Goal: Task Accomplishment & Management: Manage account settings

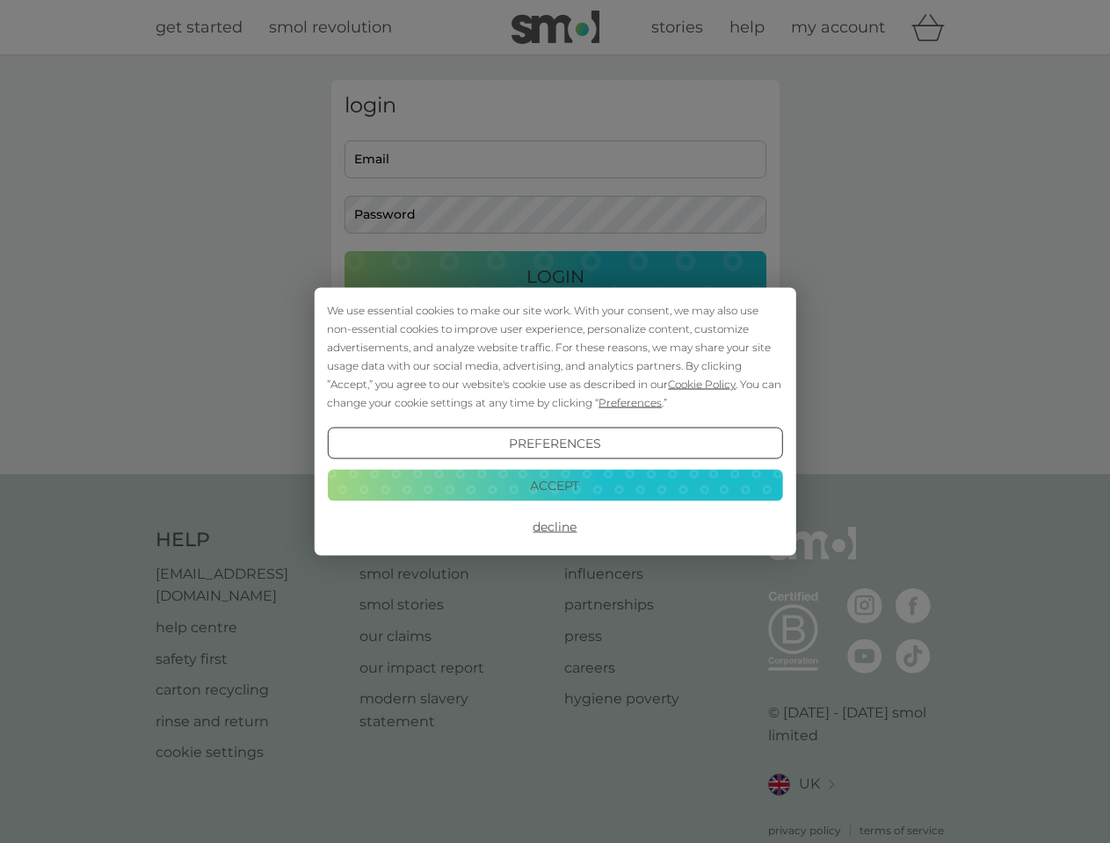
click at [702, 384] on span "Cookie Policy" at bounding box center [702, 384] width 68 height 13
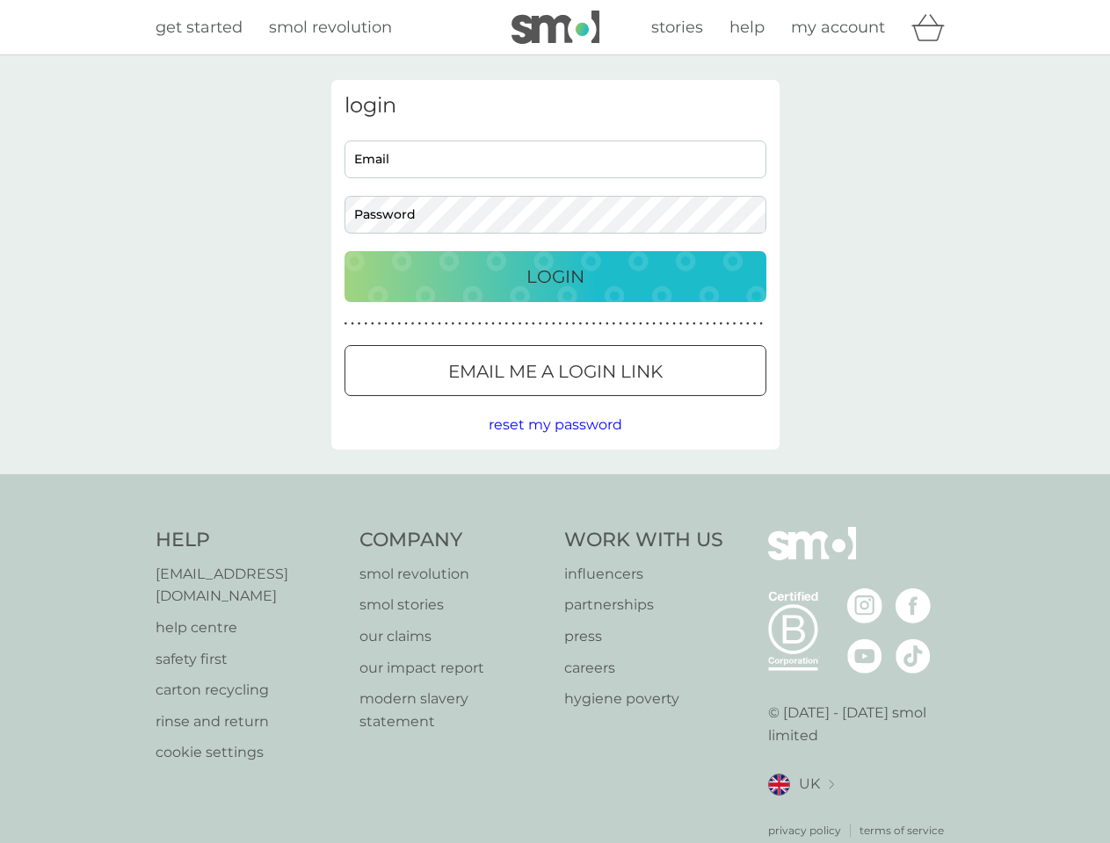
click at [628, 402] on div "login Email Password Login ● ● ● ● ● ● ● ● ● ● ● ● ● ● ● ● ● ● ● ● ● ● ● ● ● ● …" at bounding box center [555, 265] width 448 height 370
click at [554, 444] on div "login Email Password Login ● ● ● ● ● ● ● ● ● ● ● ● ● ● ● ● ● ● ● ● ● ● ● ● ● ● …" at bounding box center [555, 265] width 448 height 370
click at [554, 527] on div "Help [EMAIL_ADDRESS][DOMAIN_NAME] help centre safety first carton recycling rin…" at bounding box center [555, 683] width 799 height 312
click at [554, 485] on div "Help [EMAIL_ADDRESS][DOMAIN_NAME] help centre safety first carton recycling rin…" at bounding box center [555, 682] width 1110 height 417
